Goal: Complete application form

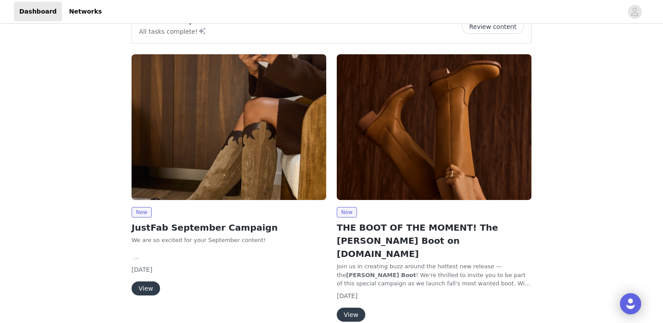
scroll to position [46, 0]
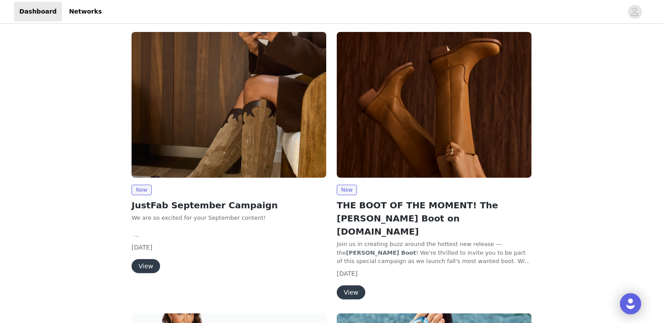
click at [147, 268] on button "View" at bounding box center [145, 266] width 28 height 14
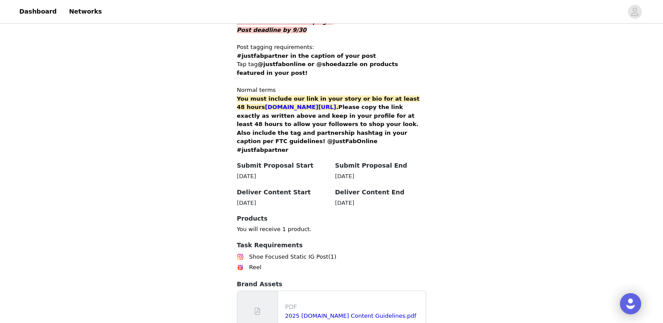
scroll to position [601, 0]
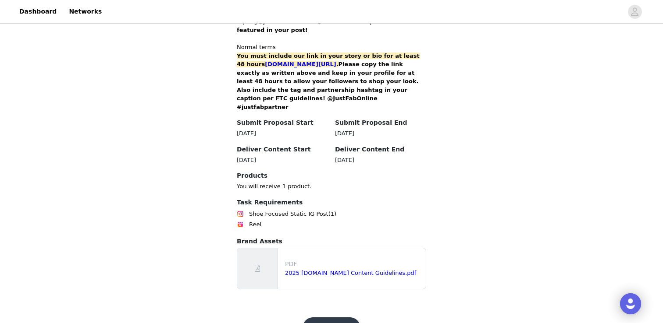
click at [325, 318] on button "Get Started" at bounding box center [331, 328] width 58 height 21
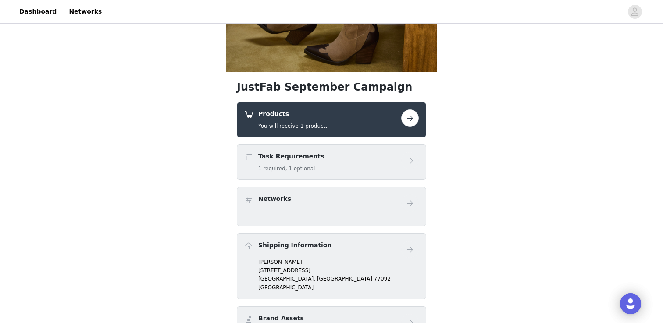
scroll to position [241, 0]
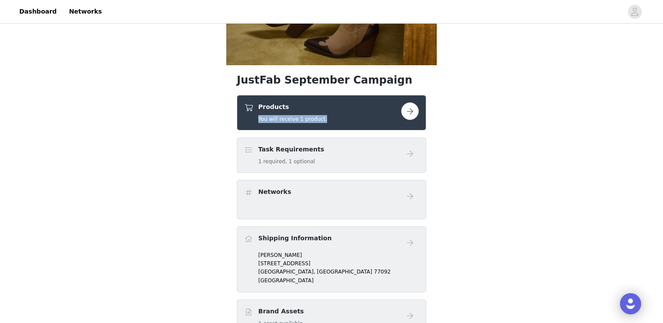
click at [348, 115] on div "Products You will receive 1 product." at bounding box center [322, 113] width 157 height 21
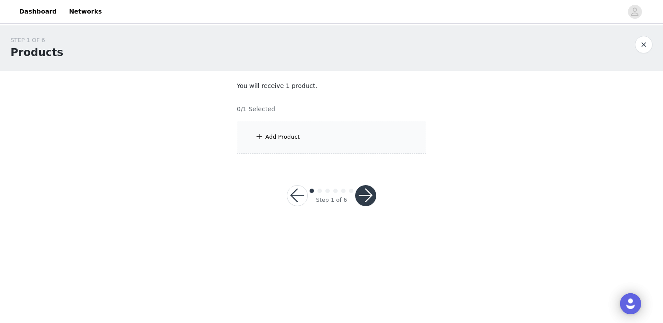
click at [333, 125] on div "Add Product" at bounding box center [331, 137] width 189 height 33
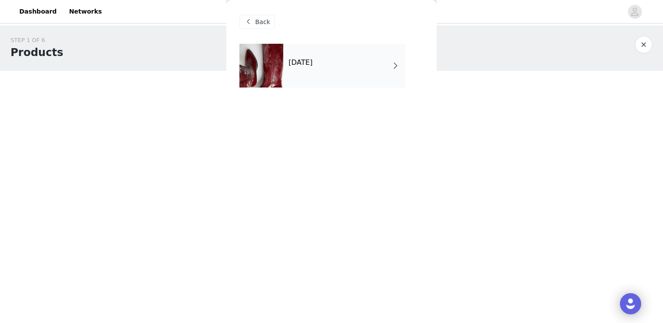
click at [312, 63] on h4 "[DATE]" at bounding box center [300, 63] width 24 height 8
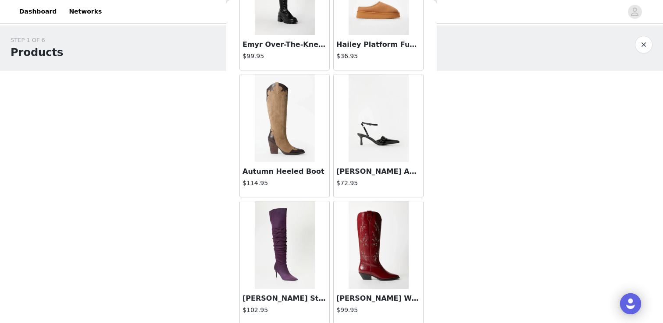
scroll to position [481, 0]
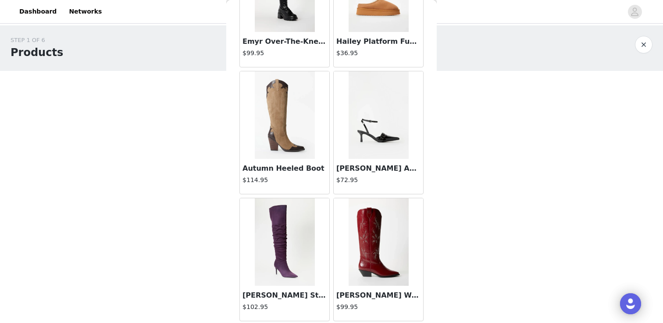
click at [353, 244] on img at bounding box center [378, 243] width 60 height 88
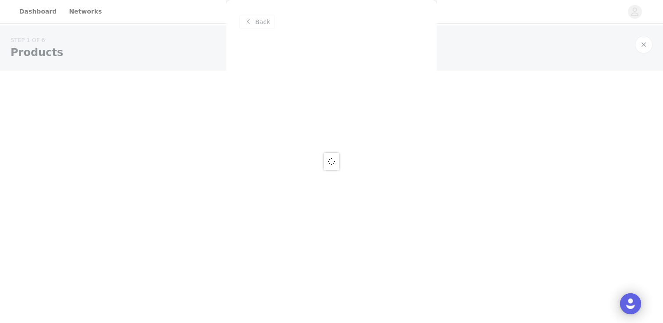
scroll to position [0, 0]
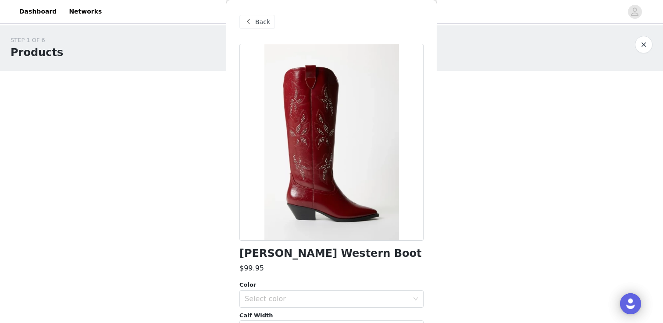
click at [264, 21] on span "Back" at bounding box center [262, 22] width 15 height 9
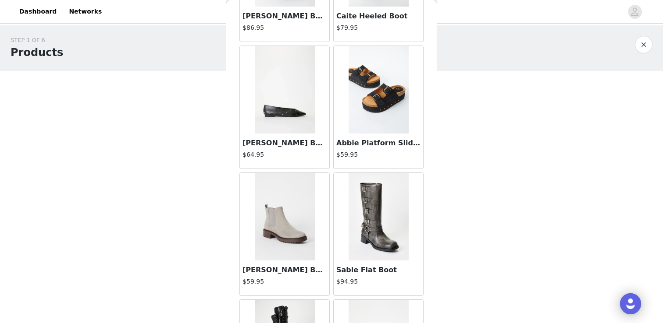
click at [297, 131] on img at bounding box center [285, 90] width 60 height 88
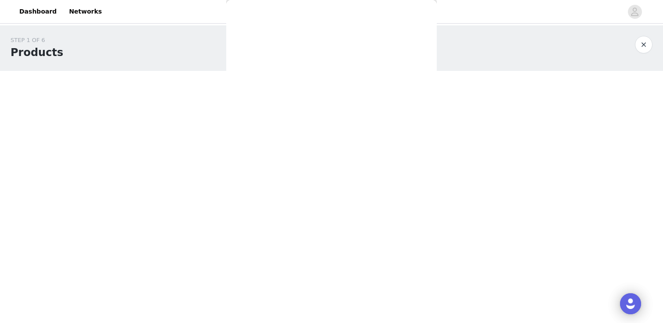
scroll to position [75, 0]
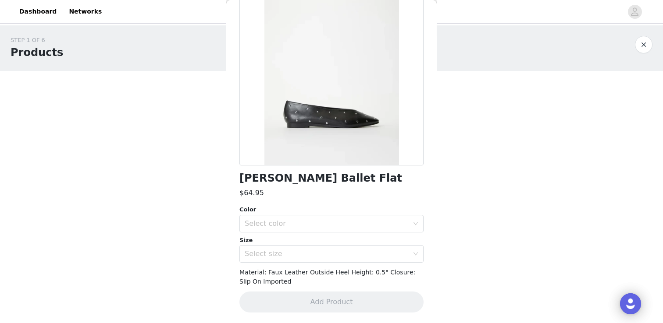
click at [328, 117] on div at bounding box center [331, 66] width 184 height 197
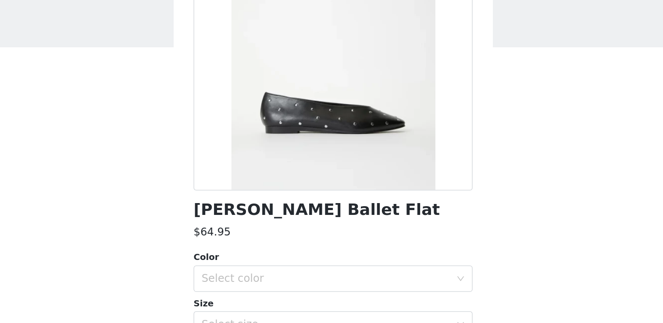
click at [328, 117] on div at bounding box center [331, 66] width 184 height 197
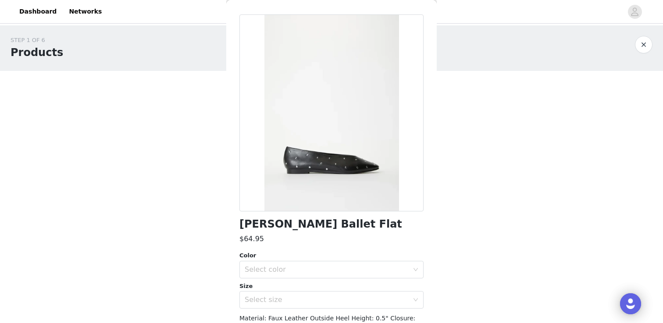
scroll to position [0, 0]
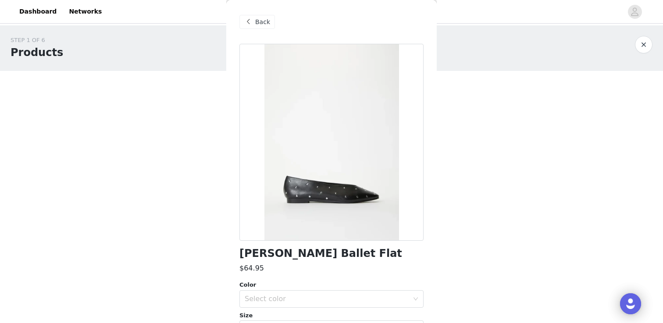
click at [263, 16] on div "Back" at bounding box center [256, 22] width 35 height 14
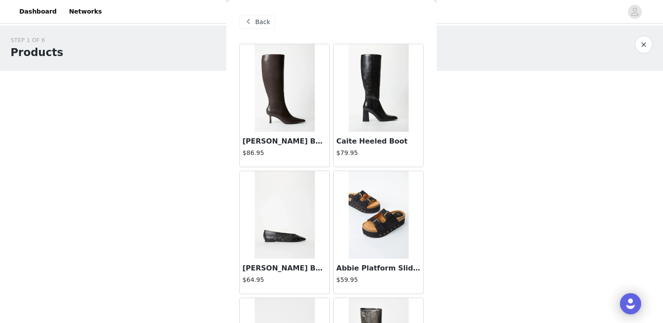
click at [270, 260] on div "[PERSON_NAME] Ballet Flat $64.95" at bounding box center [284, 276] width 89 height 35
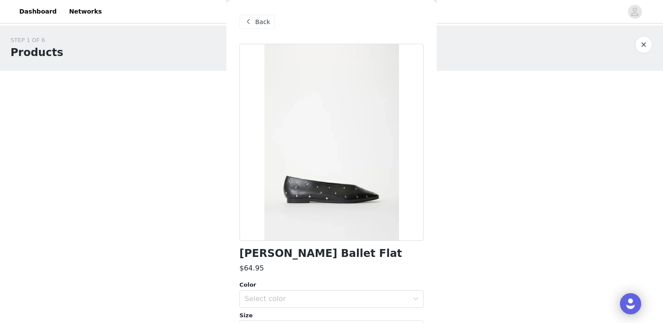
scroll to position [75, 0]
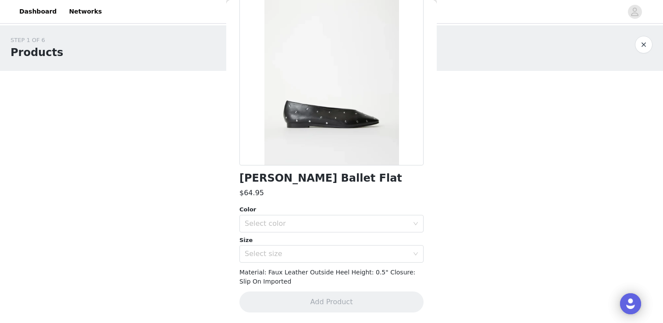
click at [270, 173] on h1 "[PERSON_NAME] Ballet Flat" at bounding box center [320, 179] width 163 height 12
click at [648, 54] on div "STEP 1 OF 6 Products" at bounding box center [332, 48] width 642 height 25
click at [647, 50] on button "button" at bounding box center [644, 45] width 18 height 18
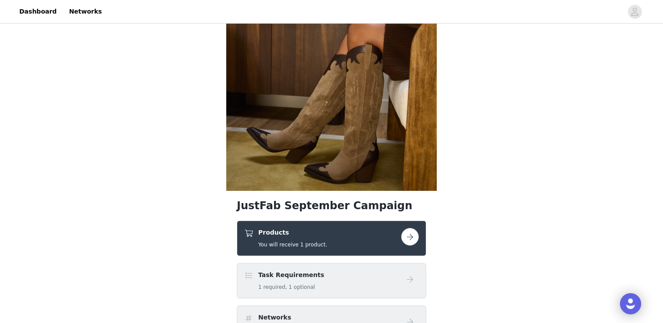
scroll to position [157, 0]
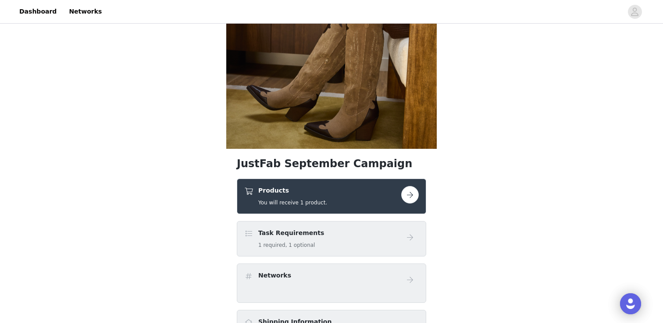
click at [365, 193] on div "Products You will receive 1 product." at bounding box center [322, 196] width 157 height 21
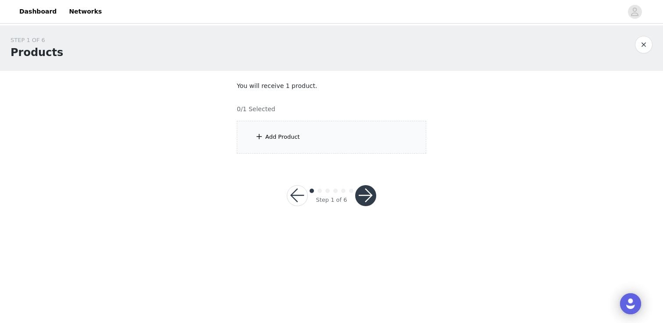
click at [298, 134] on div "Add Product" at bounding box center [331, 137] width 189 height 33
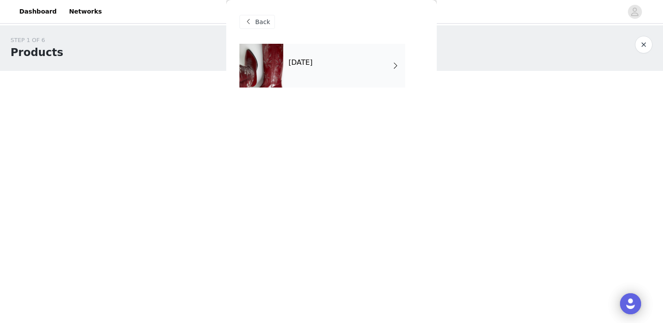
click at [335, 68] on div "[DATE]" at bounding box center [344, 66] width 122 height 44
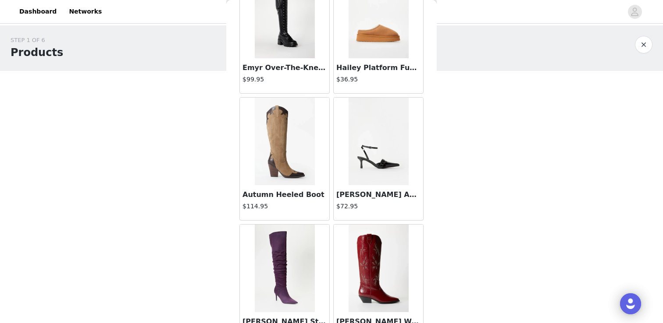
scroll to position [481, 0]
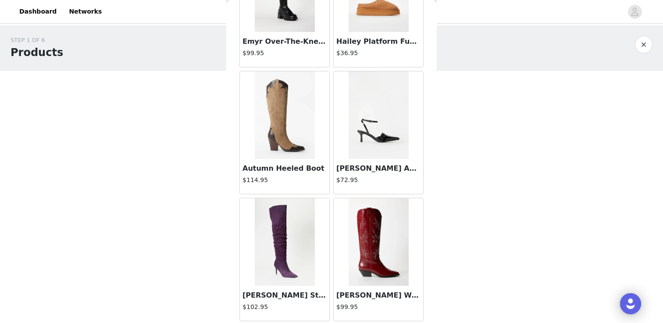
click at [359, 168] on h3 "[PERSON_NAME] Ankle Strap Pump" at bounding box center [378, 168] width 84 height 11
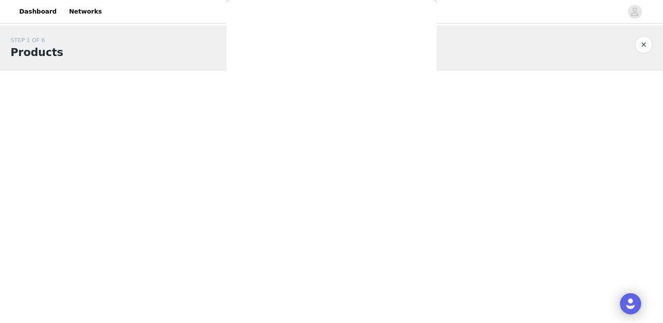
click at [359, 168] on div "Back [PERSON_NAME] Boot $86.95 Caite Heeled Boot $79.95 [PERSON_NAME] Ballet Fl…" at bounding box center [331, 161] width 210 height 323
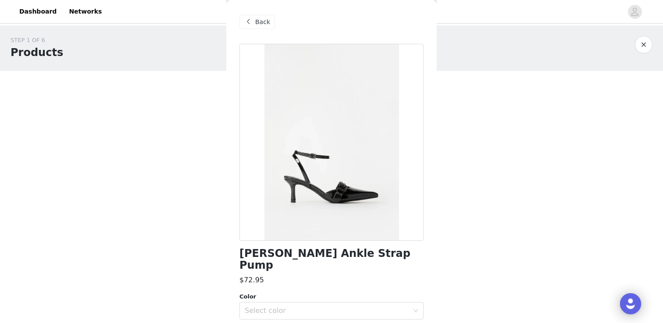
click at [306, 250] on h1 "[PERSON_NAME] Ankle Strap Pump" at bounding box center [331, 260] width 184 height 24
click at [321, 251] on h1 "[PERSON_NAME] Ankle Strap Pump" at bounding box center [331, 260] width 184 height 24
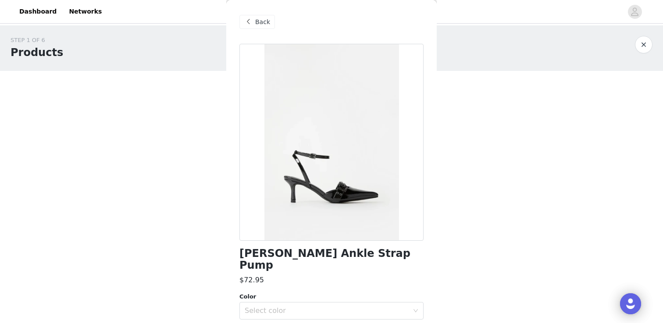
click at [320, 257] on h1 "[PERSON_NAME] Ankle Strap Pump" at bounding box center [331, 260] width 184 height 24
click at [329, 279] on div "[PERSON_NAME] Ankle Strap Pump $72.95 Color Select color Size Select size Mater…" at bounding box center [331, 227] width 184 height 367
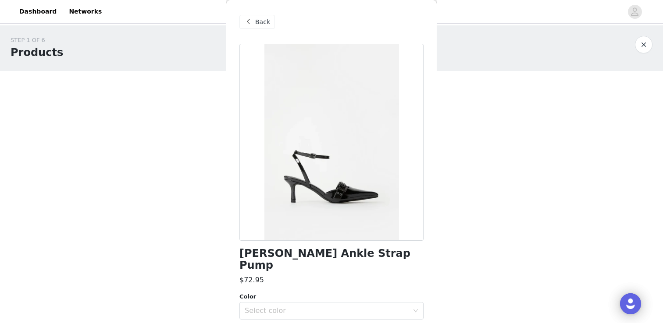
click at [252, 21] on span at bounding box center [248, 22] width 11 height 11
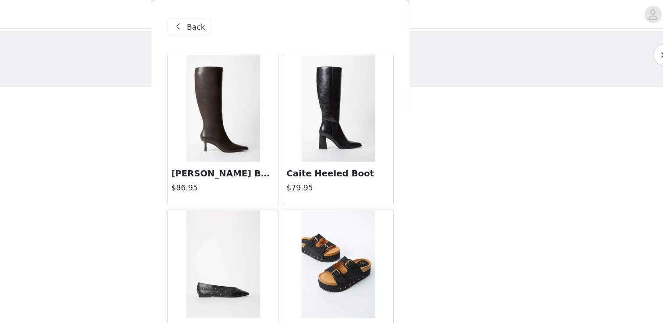
click at [283, 139] on h3 "[PERSON_NAME] Boot" at bounding box center [284, 141] width 84 height 11
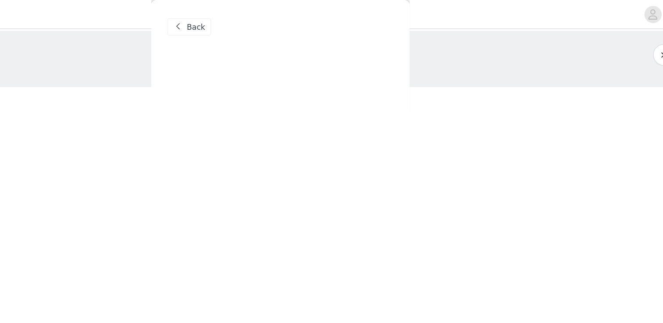
click at [283, 139] on div "Back [PERSON_NAME] Boot $86.95 Caite Heeled Boot $79.95 [PERSON_NAME] Ballet Fl…" at bounding box center [331, 161] width 210 height 323
click at [283, 140] on div "Back [PERSON_NAME] Boot $86.95 Caite Heeled Boot $79.95 [PERSON_NAME] Ballet Fl…" at bounding box center [331, 161] width 210 height 323
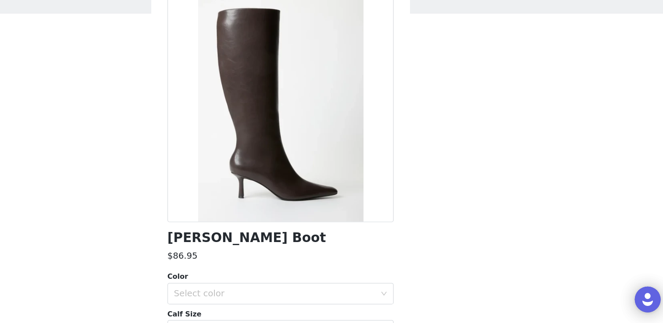
click at [286, 252] on h1 "[PERSON_NAME] Boot" at bounding box center [303, 254] width 129 height 12
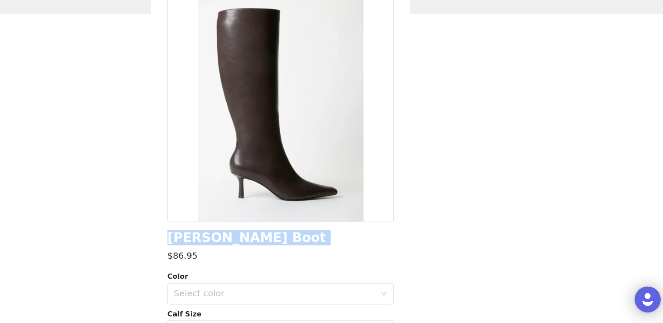
click at [286, 252] on h1 "[PERSON_NAME] Boot" at bounding box center [303, 254] width 129 height 12
click at [253, 299] on div "Select color" at bounding box center [327, 299] width 164 height 9
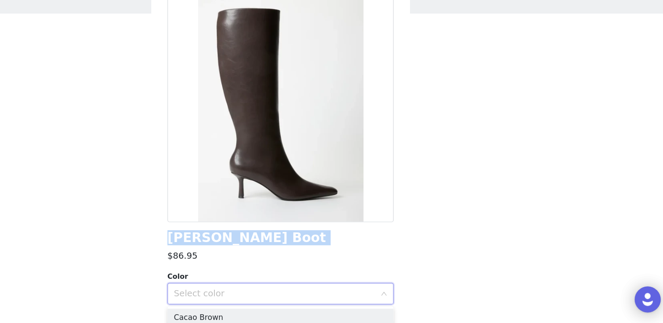
scroll to position [4, 0]
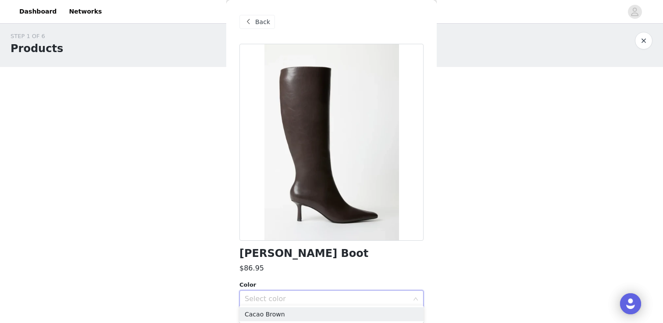
click at [340, 280] on div "[PERSON_NAME] Boot $86.95 Color Select color Calf Size Select calf size Size Se…" at bounding box center [331, 237] width 184 height 386
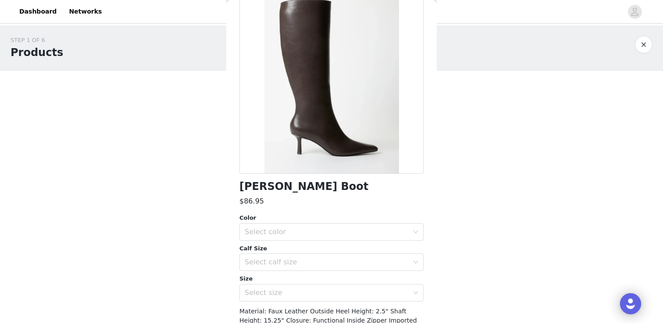
scroll to position [106, 0]
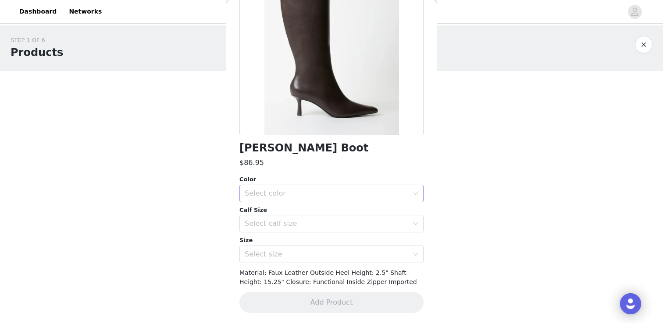
click at [306, 191] on div "Select color" at bounding box center [327, 193] width 164 height 9
click at [296, 208] on li "Cacao Brown" at bounding box center [331, 213] width 184 height 14
click at [280, 217] on div "Select calf size" at bounding box center [329, 224] width 168 height 17
click at [266, 237] on li "Wide" at bounding box center [331, 243] width 184 height 14
click at [263, 250] on div "Select size" at bounding box center [327, 254] width 164 height 9
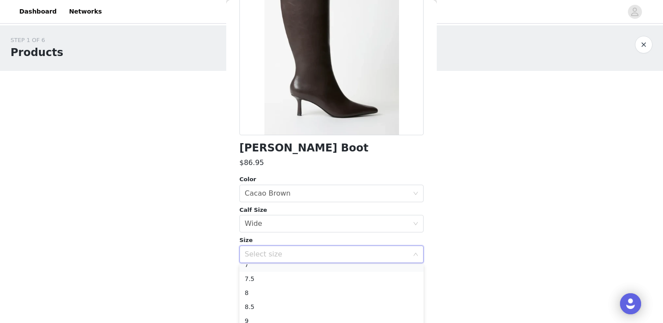
scroll to position [48, 0]
click at [255, 298] on li "8.5" at bounding box center [331, 295] width 184 height 14
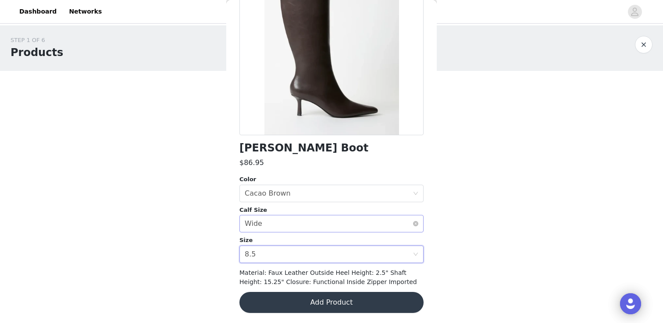
click at [260, 226] on div "Wide" at bounding box center [254, 224] width 18 height 17
click at [259, 259] on li "Regular" at bounding box center [331, 257] width 184 height 14
click at [292, 295] on button "Add Product" at bounding box center [331, 302] width 184 height 21
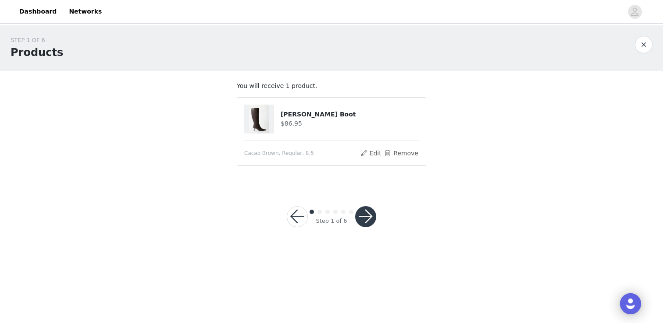
click at [362, 224] on button "button" at bounding box center [365, 216] width 21 height 21
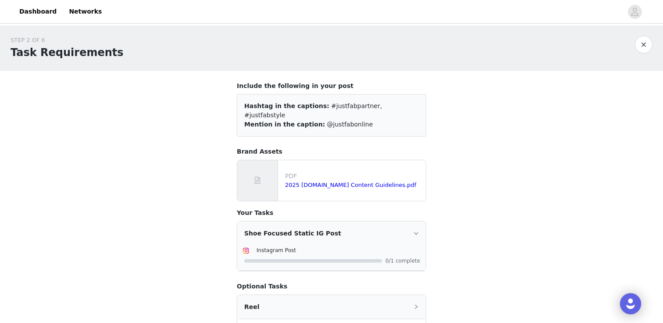
scroll to position [99, 0]
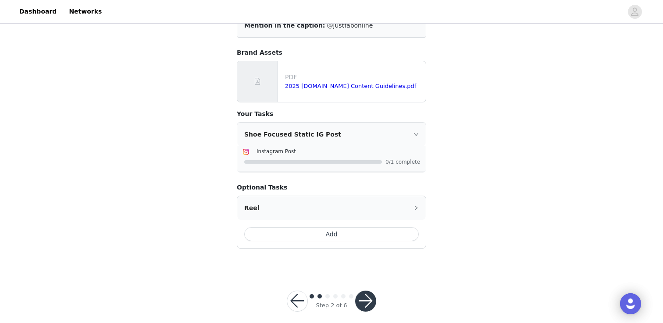
click at [365, 291] on button "button" at bounding box center [365, 301] width 21 height 21
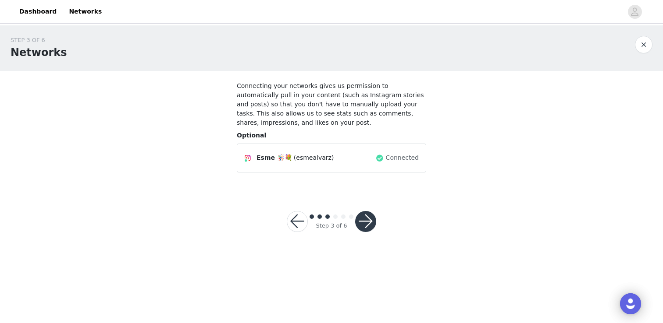
click at [359, 222] on button "button" at bounding box center [365, 221] width 21 height 21
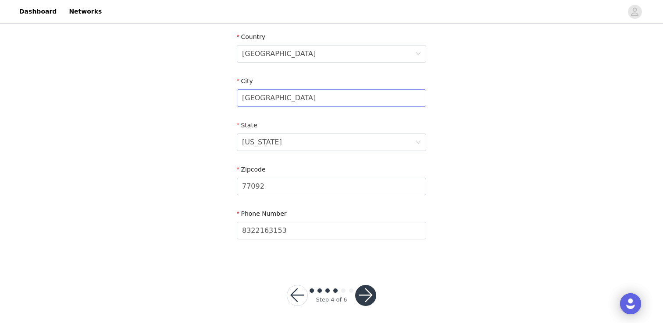
scroll to position [274, 0]
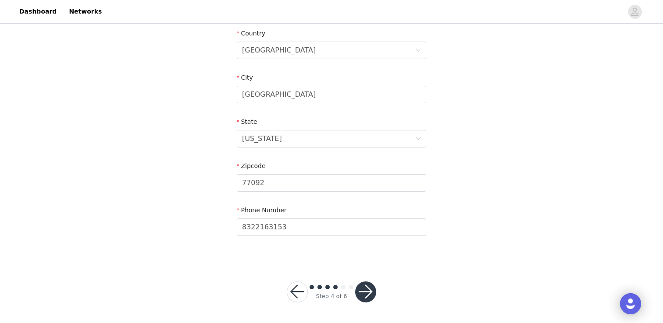
click at [376, 290] on button "button" at bounding box center [365, 292] width 21 height 21
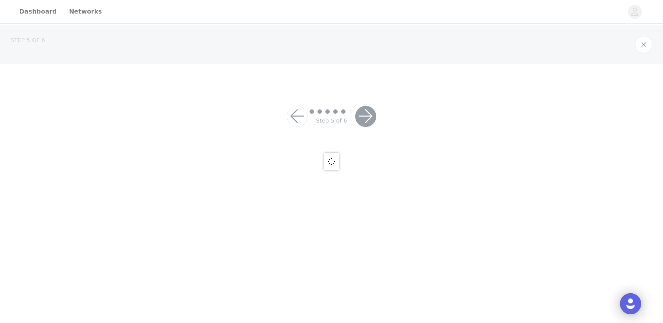
click at [367, 293] on div at bounding box center [331, 161] width 663 height 323
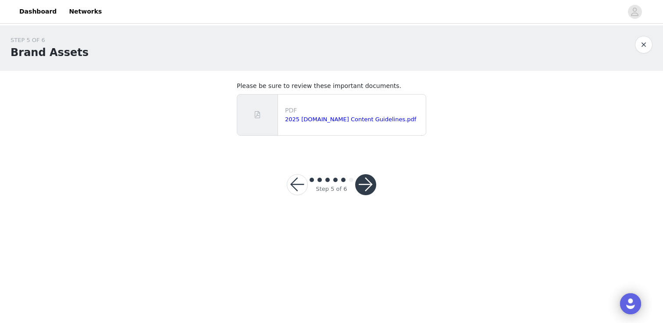
click at [365, 187] on button "button" at bounding box center [365, 184] width 21 height 21
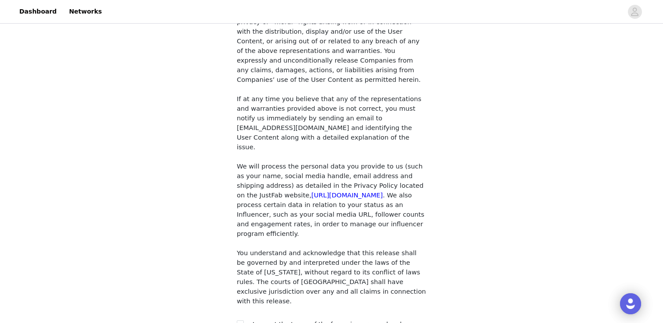
scroll to position [784, 0]
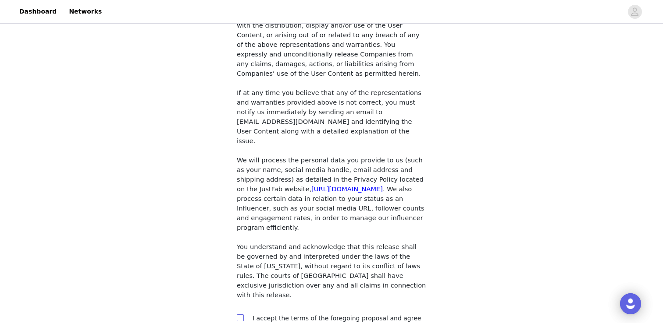
click at [243, 315] on span at bounding box center [240, 318] width 7 height 7
click at [243, 315] on input "checkbox" at bounding box center [240, 318] width 6 height 6
checkbox input "true"
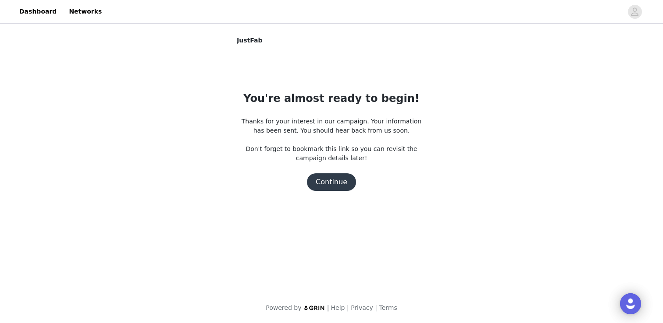
click at [332, 188] on button "Continue" at bounding box center [331, 183] width 49 height 18
